Goal: Find contact information: Find contact information

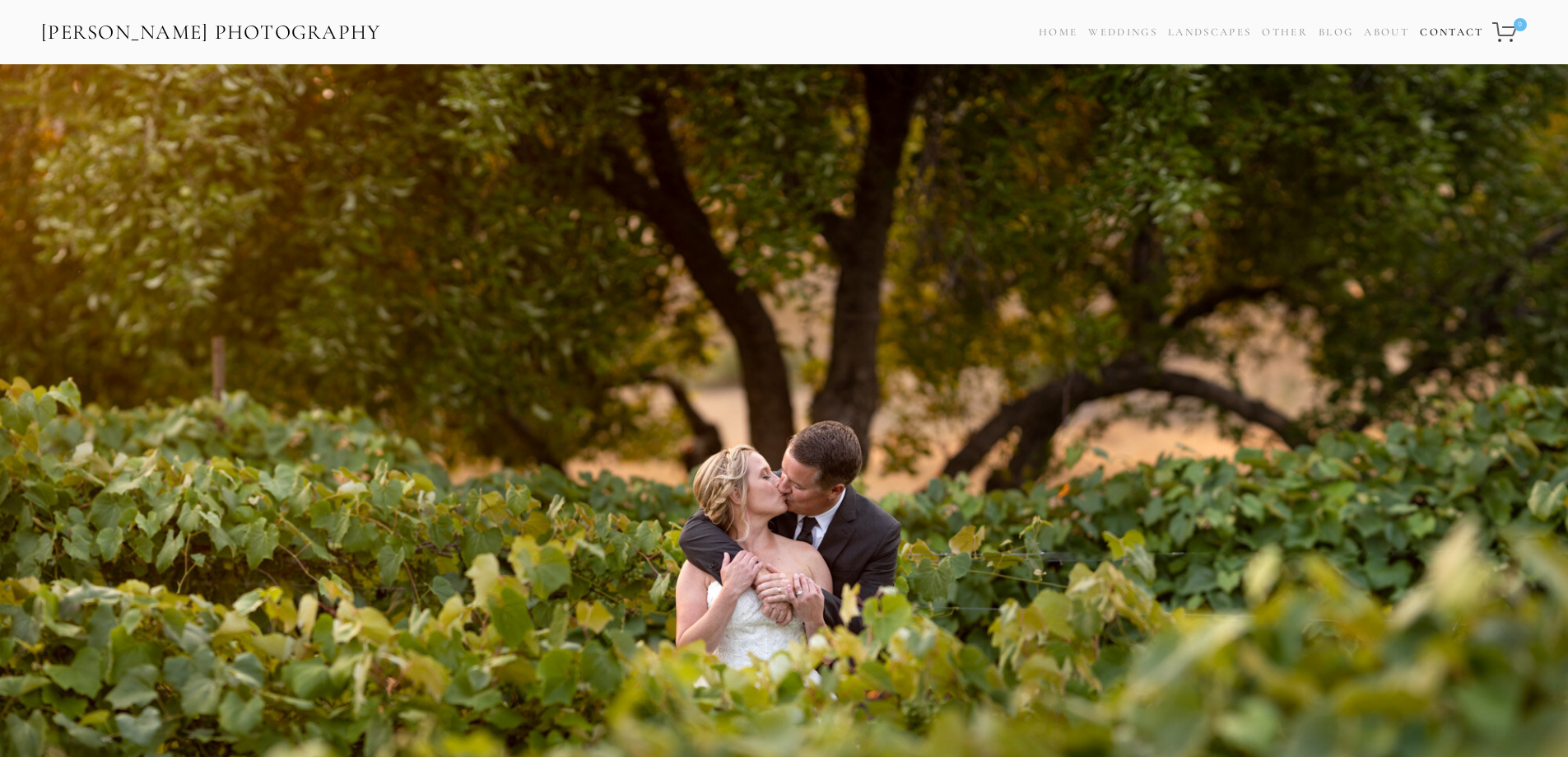
click at [1451, 32] on link "Contact" at bounding box center [1452, 33] width 64 height 24
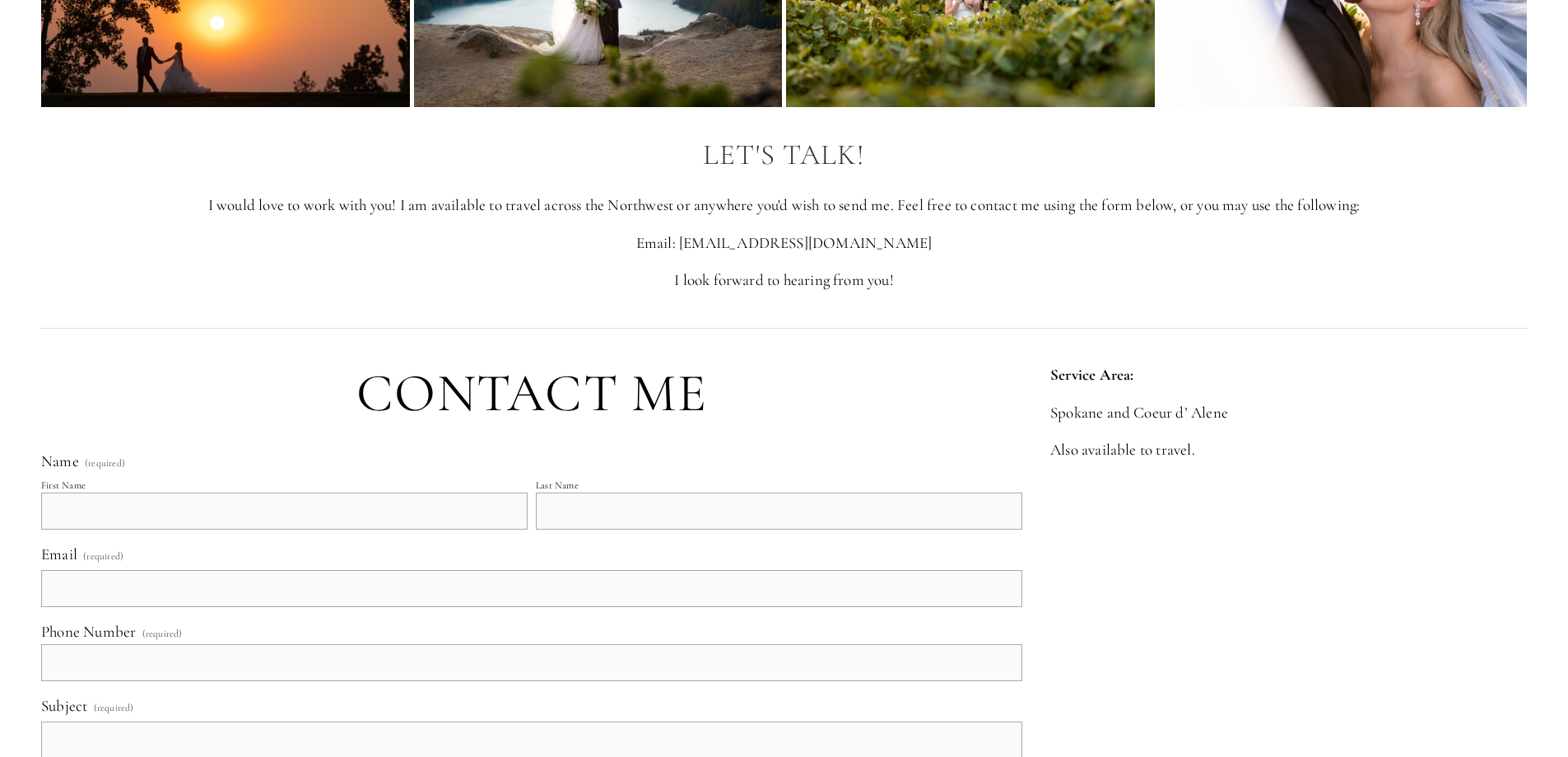
scroll to position [247, 0]
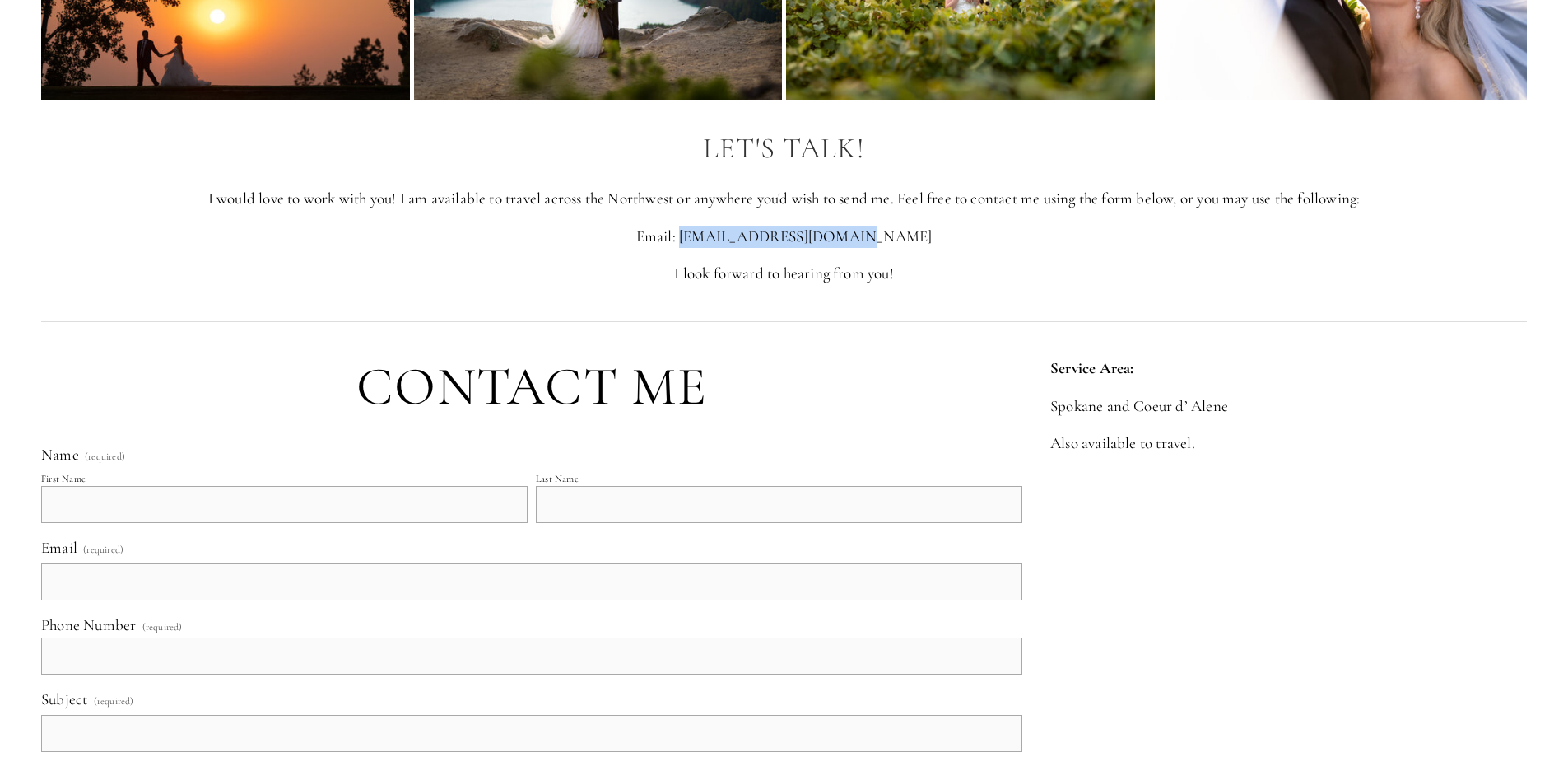
drag, startPoint x: 880, startPoint y: 238, endPoint x: 726, endPoint y: 231, distance: 154.2
click at [726, 231] on p "Email: [EMAIL_ADDRESS][DOMAIN_NAME]" at bounding box center [784, 237] width 1486 height 22
drag, startPoint x: 746, startPoint y: 247, endPoint x: 767, endPoint y: 238, distance: 22.8
copy p "[EMAIL_ADDRESS][DOMAIN_NAME]"
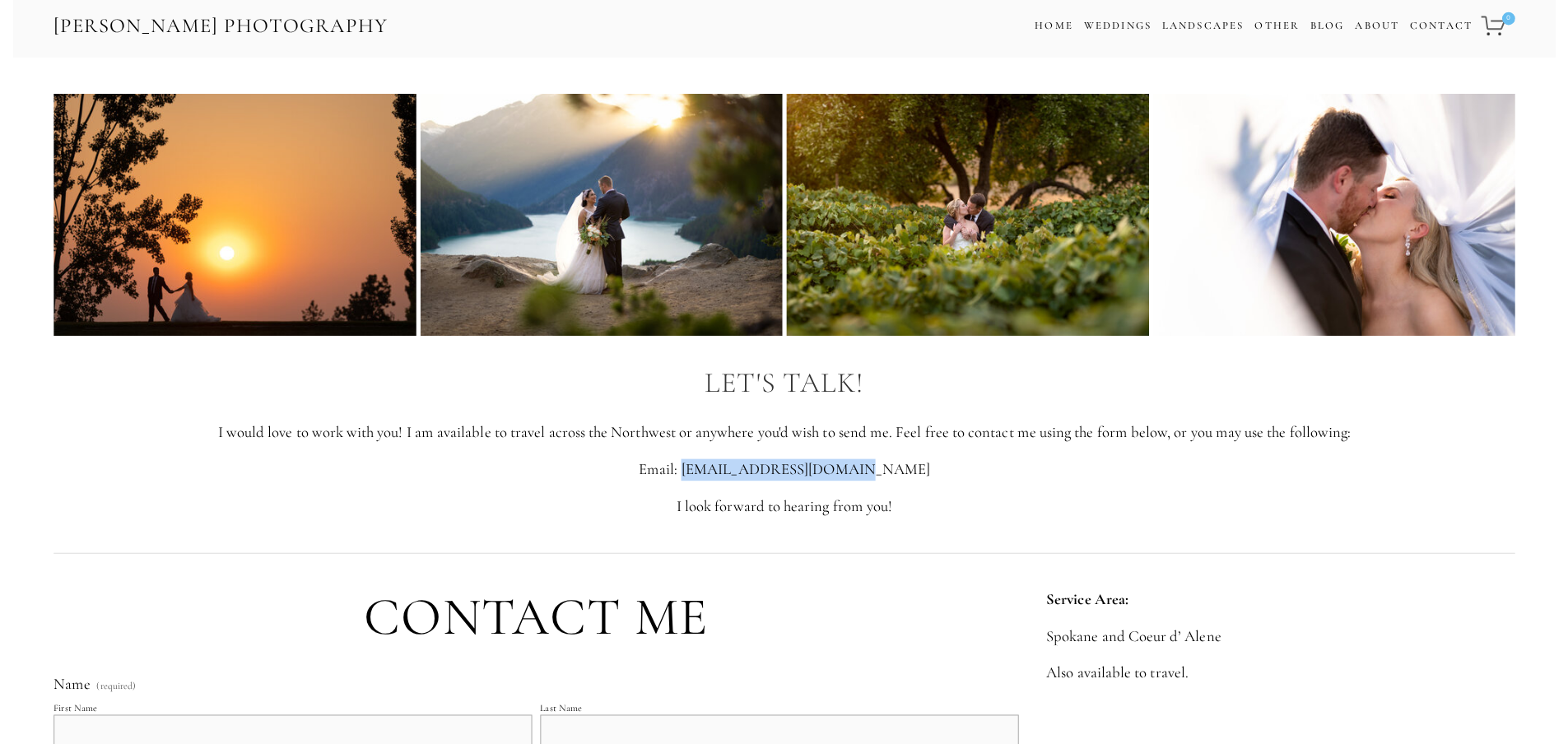
scroll to position [0, 0]
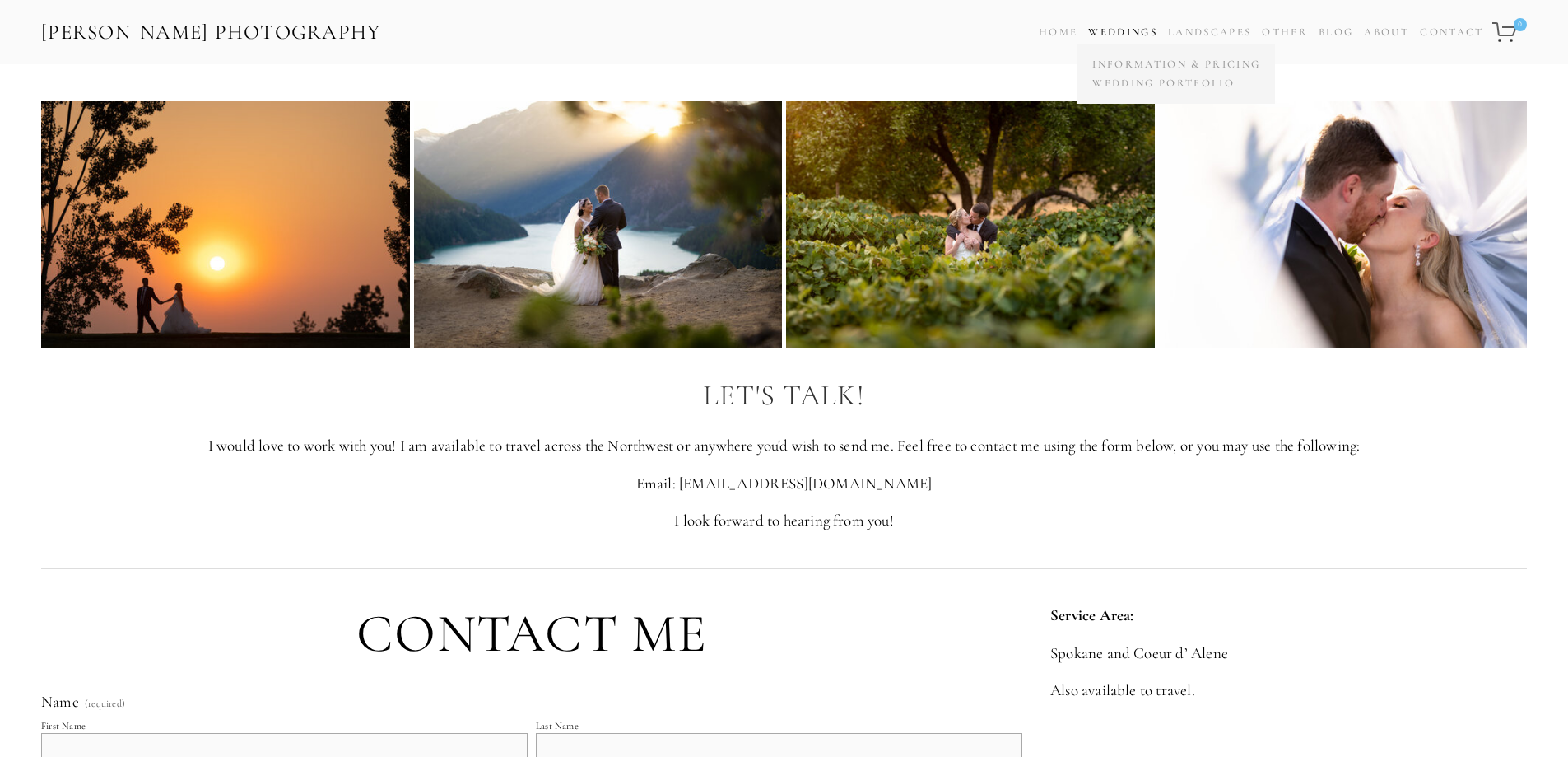
click at [1097, 24] on span "Weddings Information & Pricing Wedding Portfolio" at bounding box center [1122, 33] width 69 height 24
click at [1115, 83] on link "Wedding Portfolio" at bounding box center [1176, 83] width 176 height 19
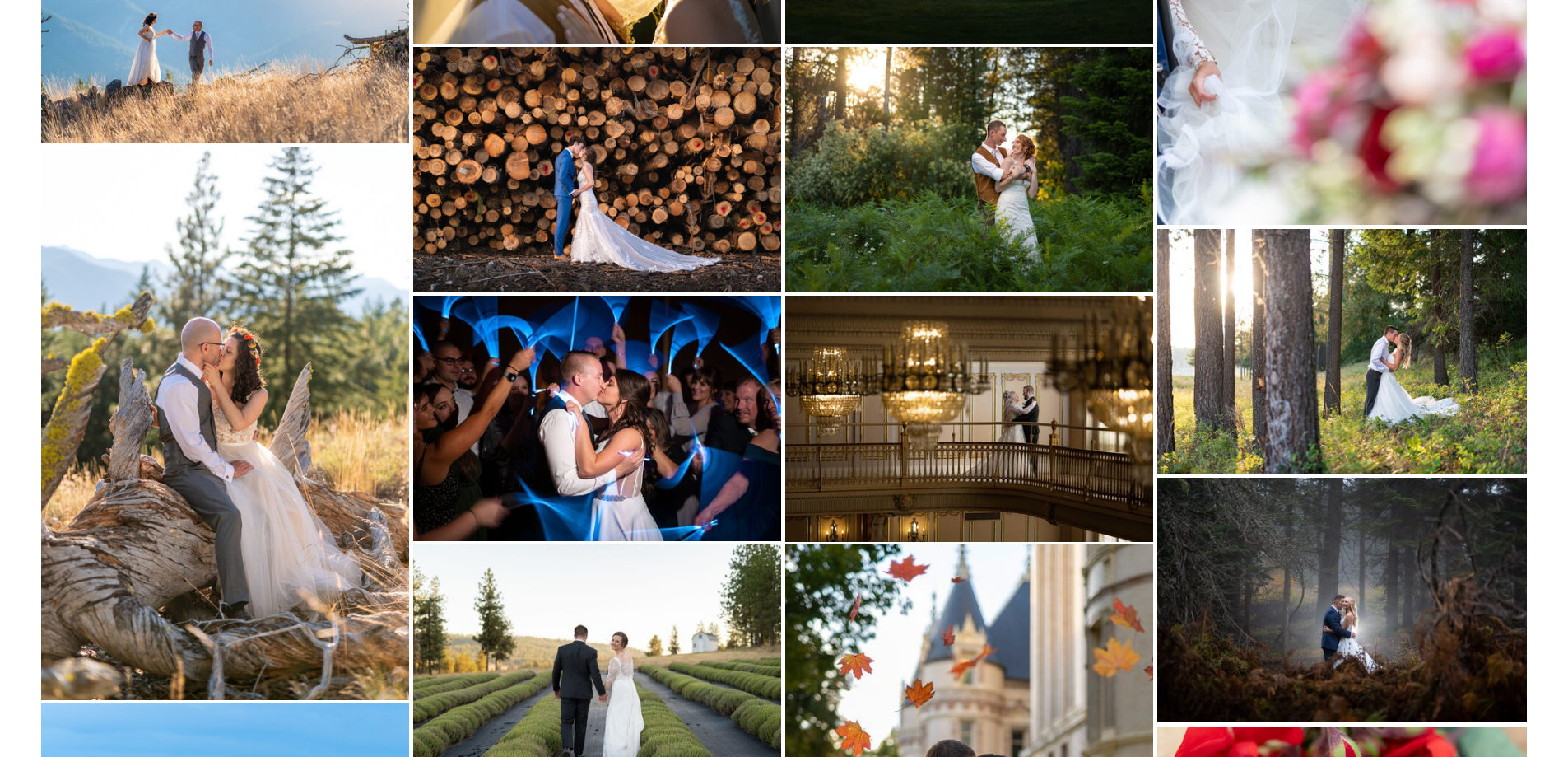
scroll to position [4365, 0]
